Goal: Transaction & Acquisition: Download file/media

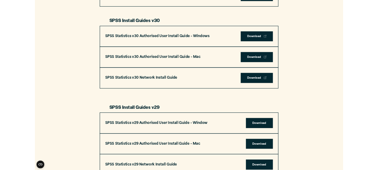
scroll to position [271, 0]
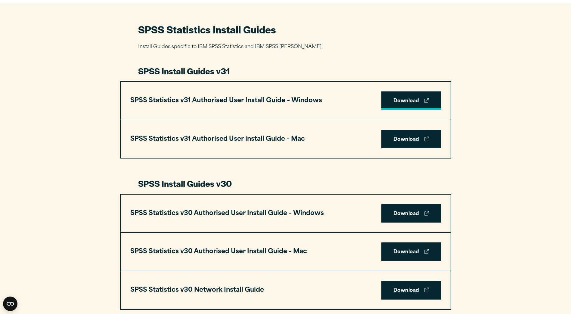
click at [401, 98] on link "Download" at bounding box center [411, 100] width 60 height 19
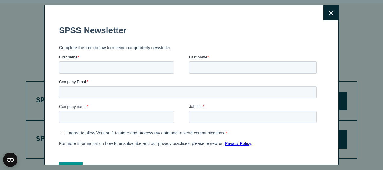
click at [329, 12] on icon at bounding box center [331, 13] width 4 height 4
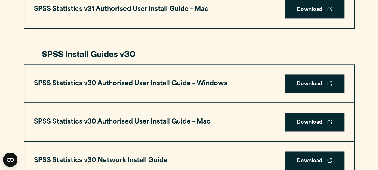
scroll to position [453, 0]
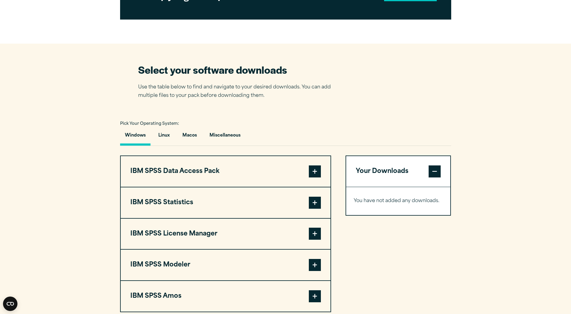
scroll to position [361, 0]
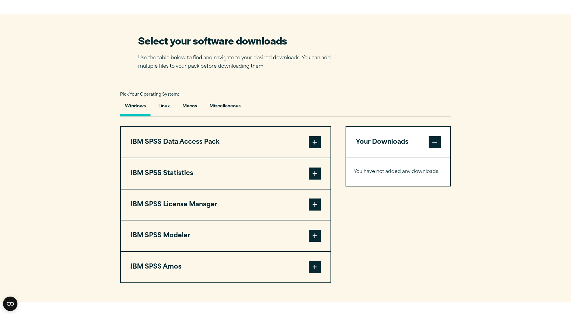
click at [167, 205] on button "IBM SPSS License Manager" at bounding box center [226, 205] width 210 height 31
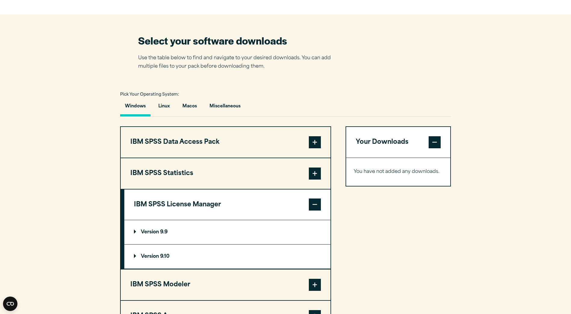
click at [153, 234] on p "Version 9.9" at bounding box center [151, 232] width 34 height 5
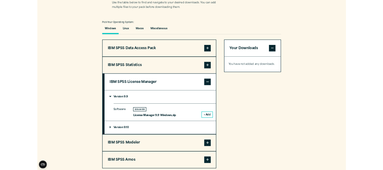
scroll to position [421, 0]
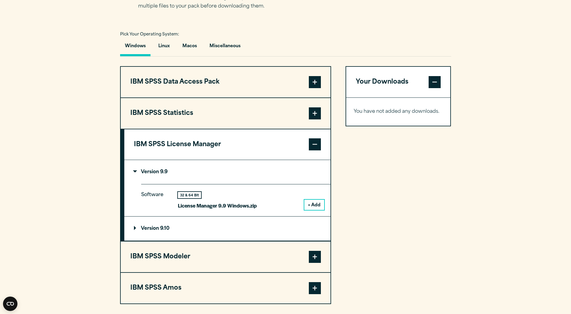
click at [316, 202] on button "+ Add" at bounding box center [314, 205] width 20 height 10
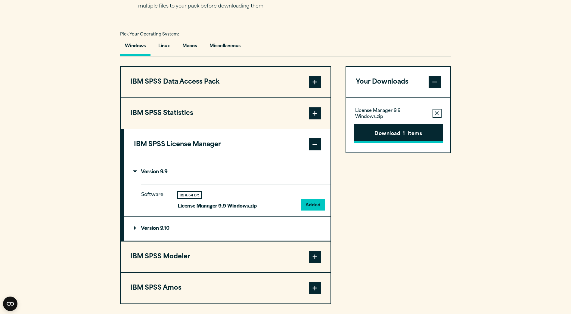
click at [419, 128] on button "Download 1 Items" at bounding box center [398, 133] width 89 height 19
click at [0, 0] on div "Please confirm you have a licence. Close Please confirm you have been provided …" at bounding box center [0, 0] width 0 height 0
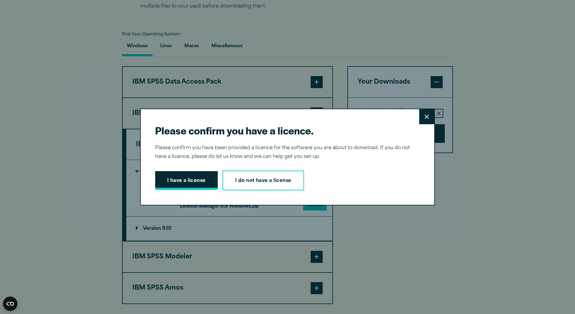
click at [197, 181] on button "I have a license" at bounding box center [186, 180] width 63 height 19
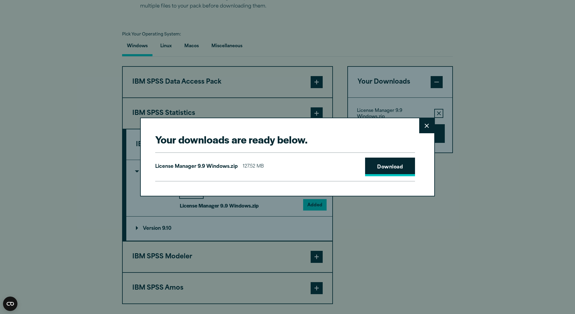
click at [378, 173] on link "Download" at bounding box center [390, 167] width 50 height 19
